Goal: Find specific fact: Find specific fact

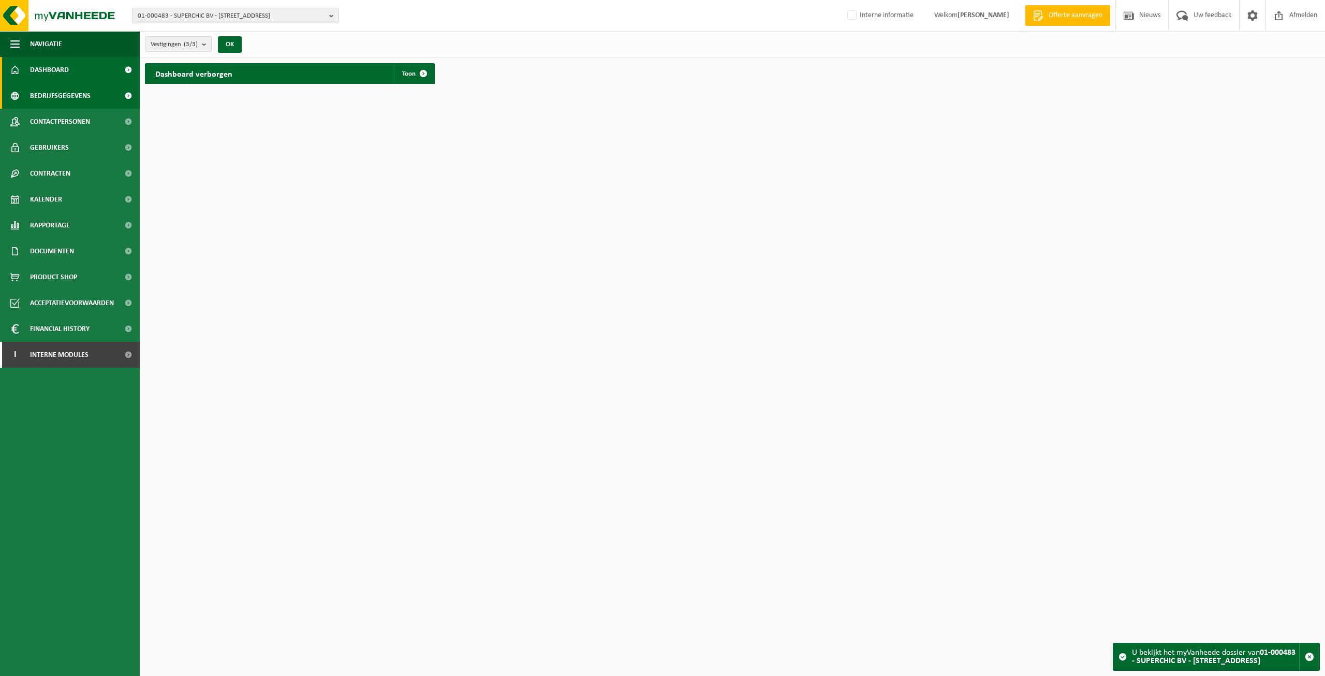
click at [89, 94] on span "Bedrijfsgegevens" at bounding box center [60, 96] width 61 height 26
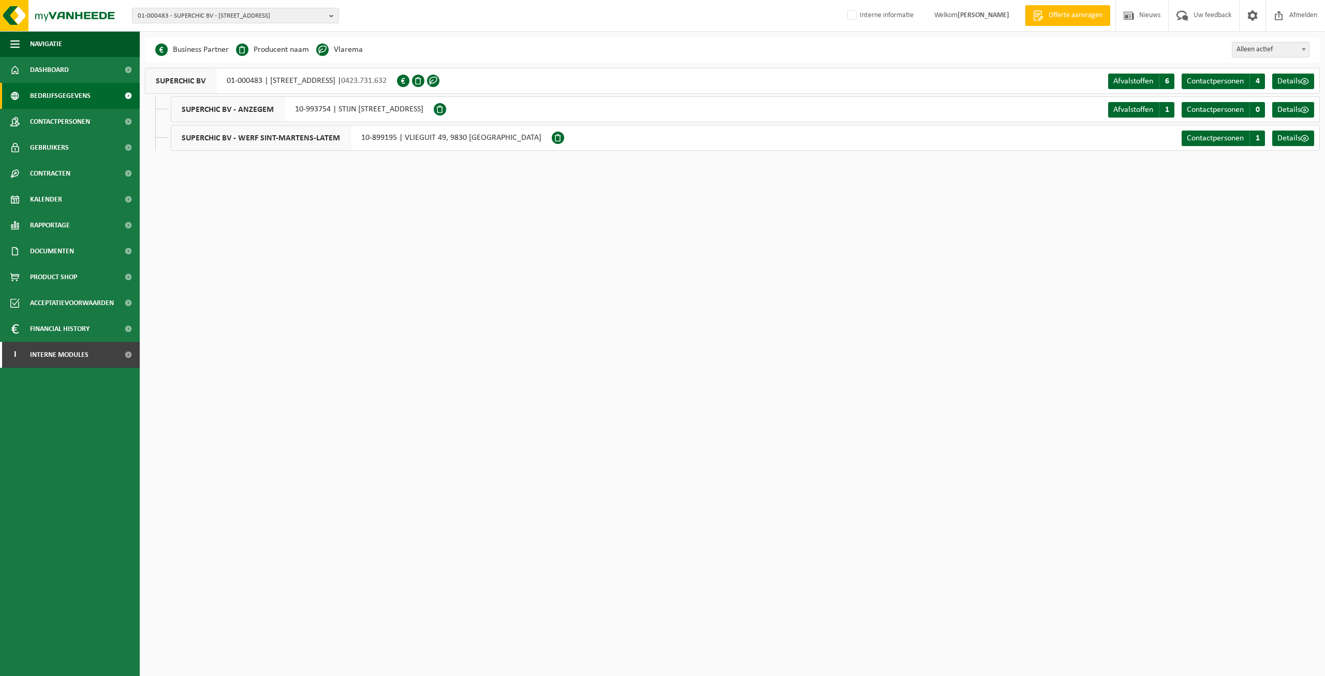
click at [217, 82] on div "SUPERCHIC BV 01-000483 | [STREET_ADDRESS] | 0423.731.632" at bounding box center [271, 81] width 252 height 26
drag, startPoint x: 224, startPoint y: 79, endPoint x: 263, endPoint y: 83, distance: 39.0
click at [263, 83] on div "SUPERCHIC BV 01-000483 | [STREET_ADDRESS] | 0423.731.632" at bounding box center [271, 81] width 252 height 26
copy div "01-000483"
